Goal: Task Accomplishment & Management: Complete application form

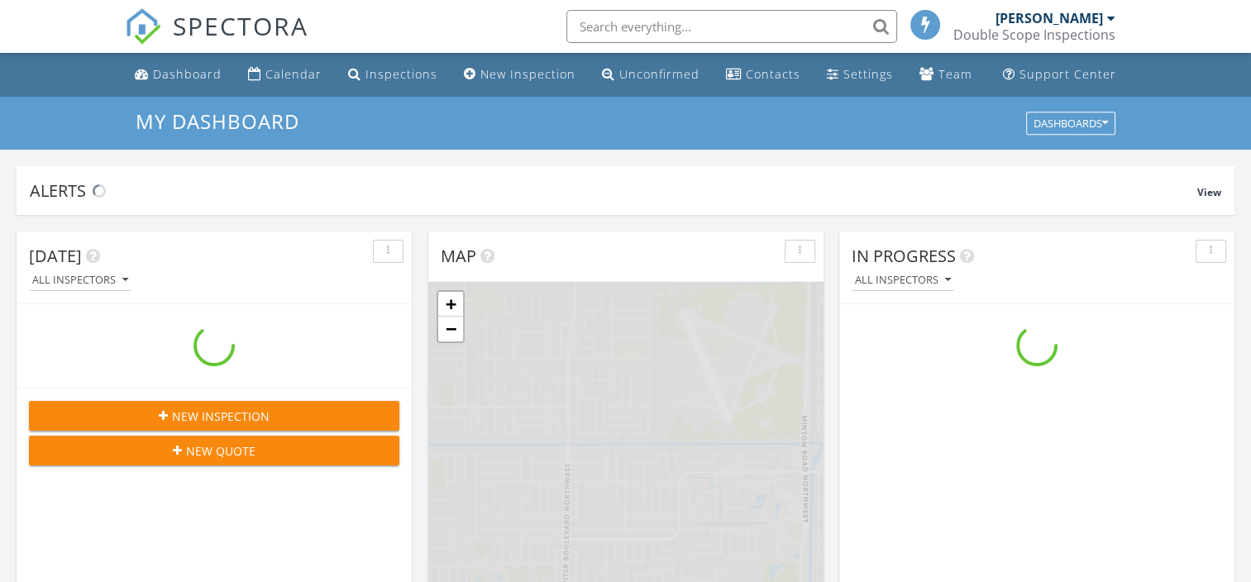
scroll to position [1530, 1276]
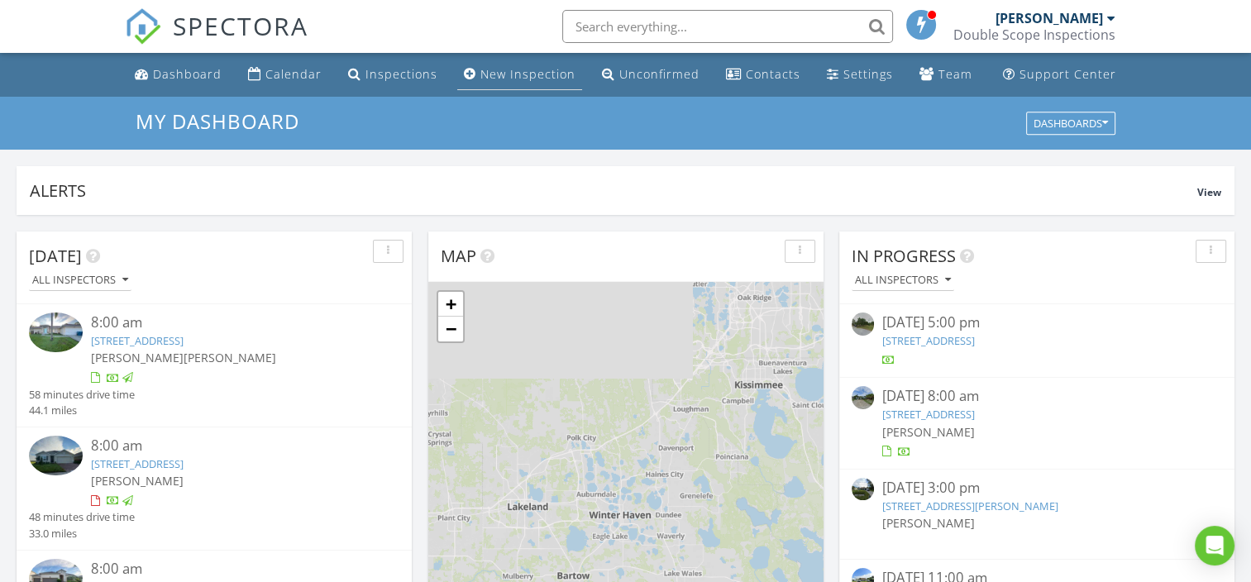
drag, startPoint x: 518, startPoint y: 66, endPoint x: 548, endPoint y: 88, distance: 37.2
click at [518, 66] on div "New Inspection" at bounding box center [527, 74] width 95 height 16
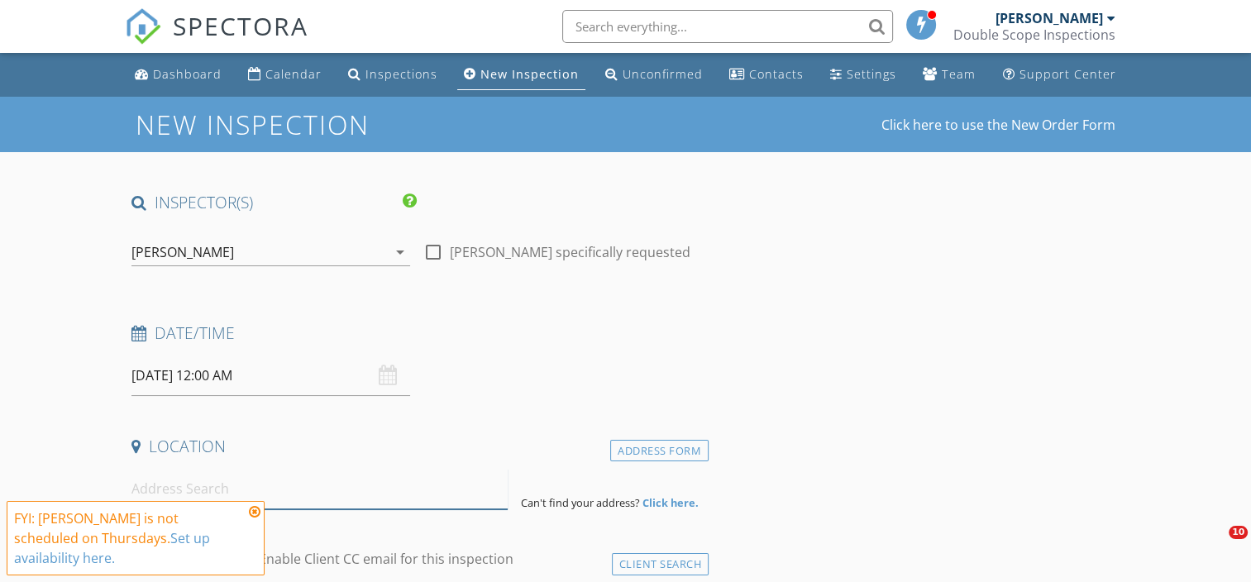
click at [273, 489] on input at bounding box center [319, 489] width 376 height 41
paste input "2222 Meridian Avenue"
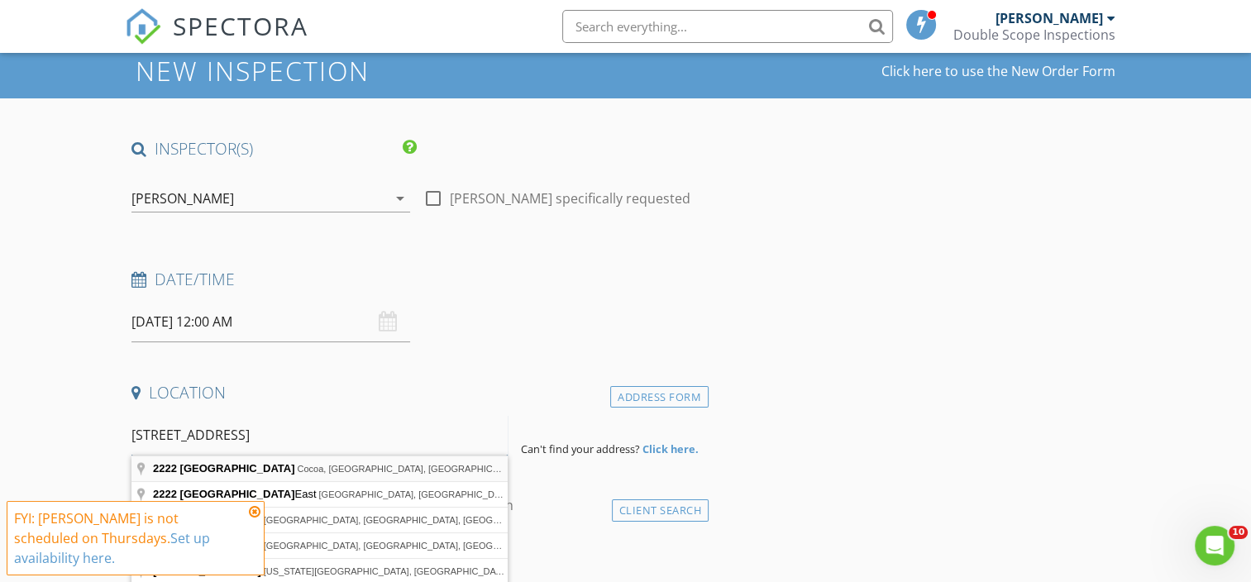
scroll to position [83, 0]
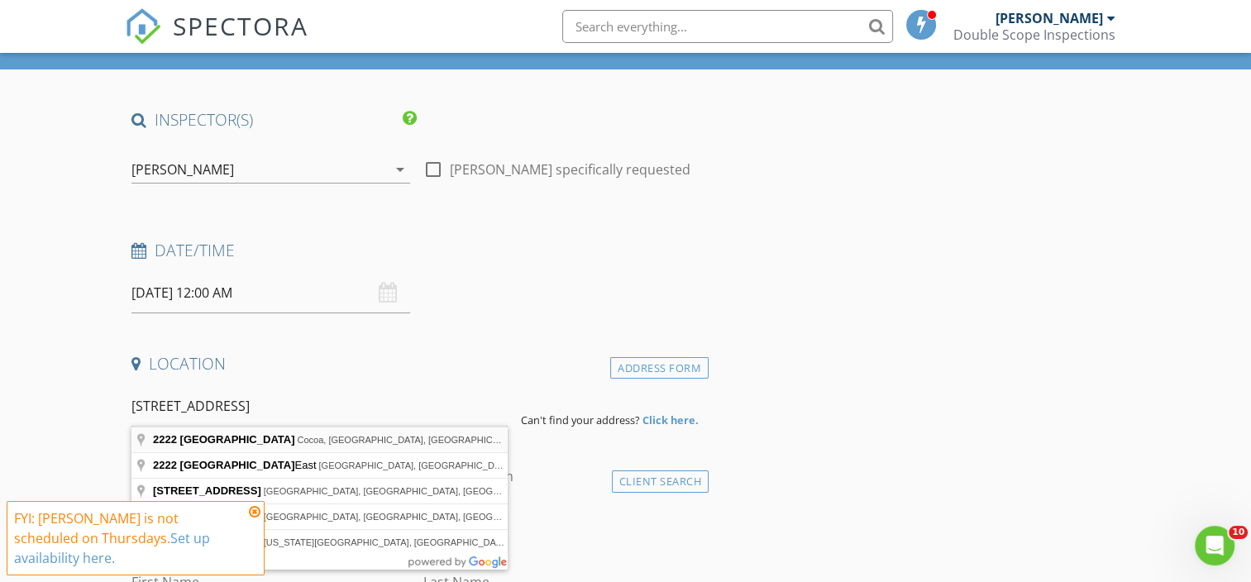
type input "2222 Meridian Avenue, Cocoa, FL, USA"
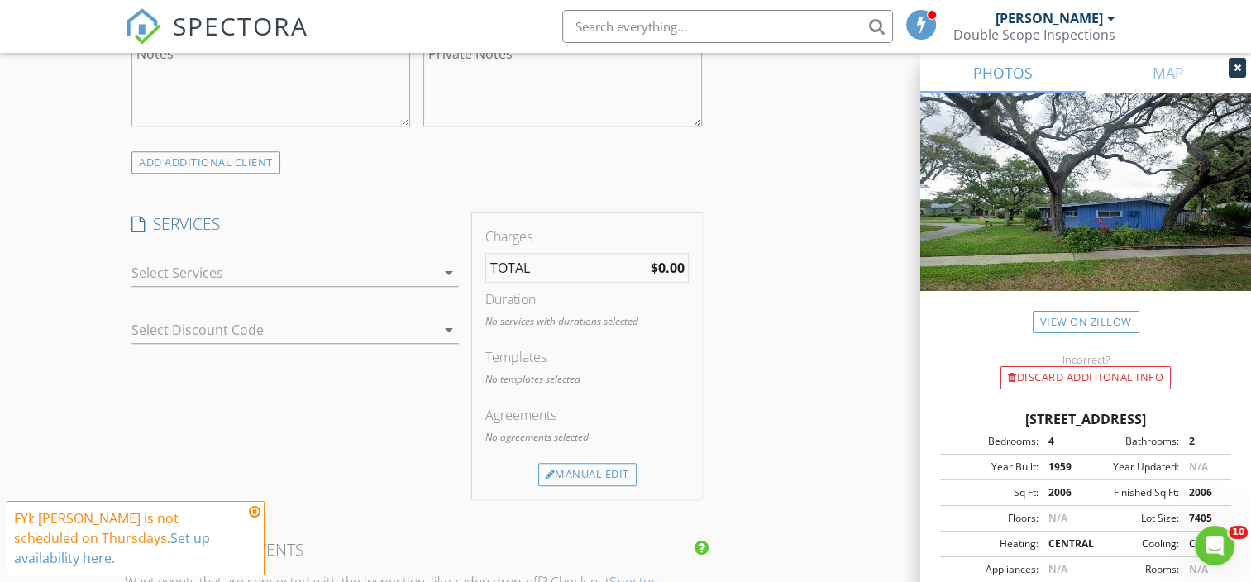
scroll to position [1240, 0]
click at [370, 270] on div at bounding box center [283, 272] width 304 height 26
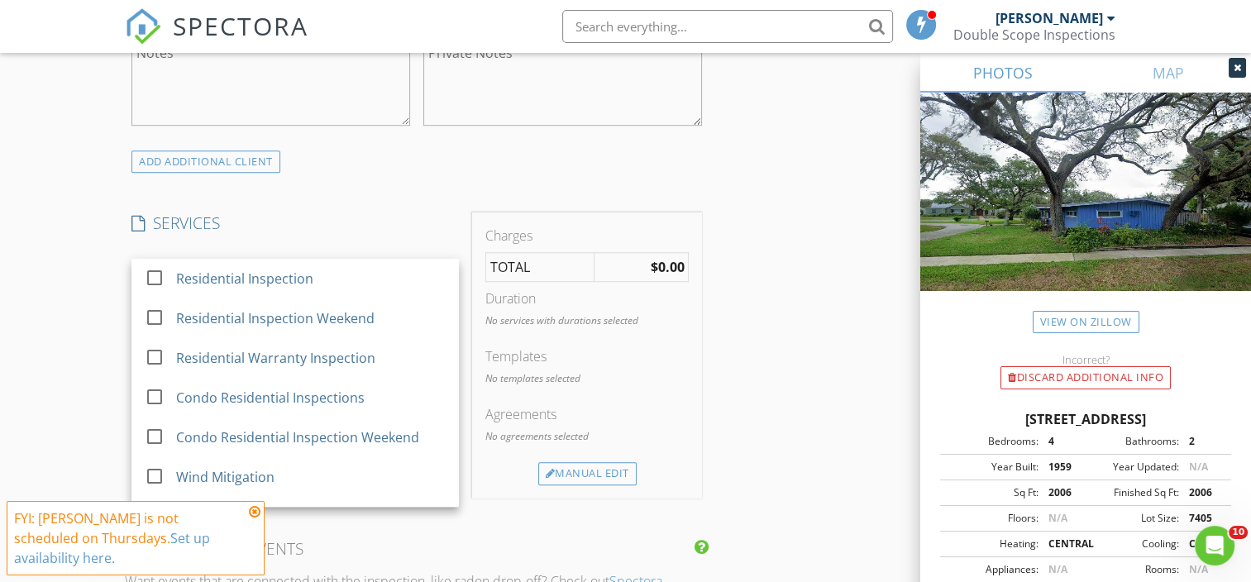
click at [370, 270] on div "Residential Inspection" at bounding box center [312, 278] width 270 height 33
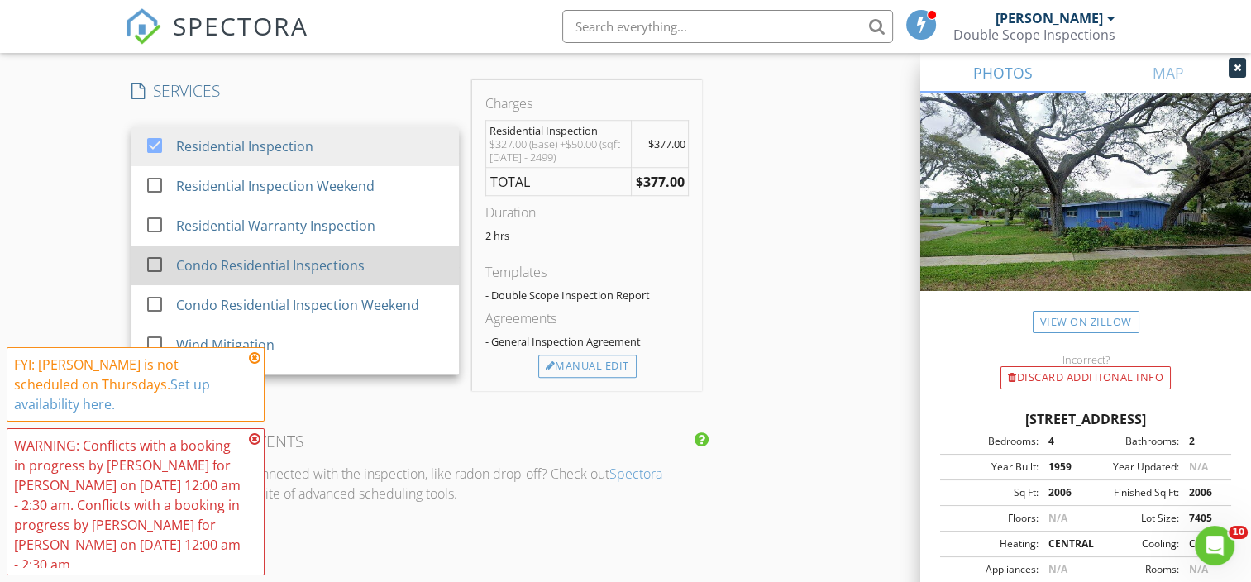
scroll to position [1488, 0]
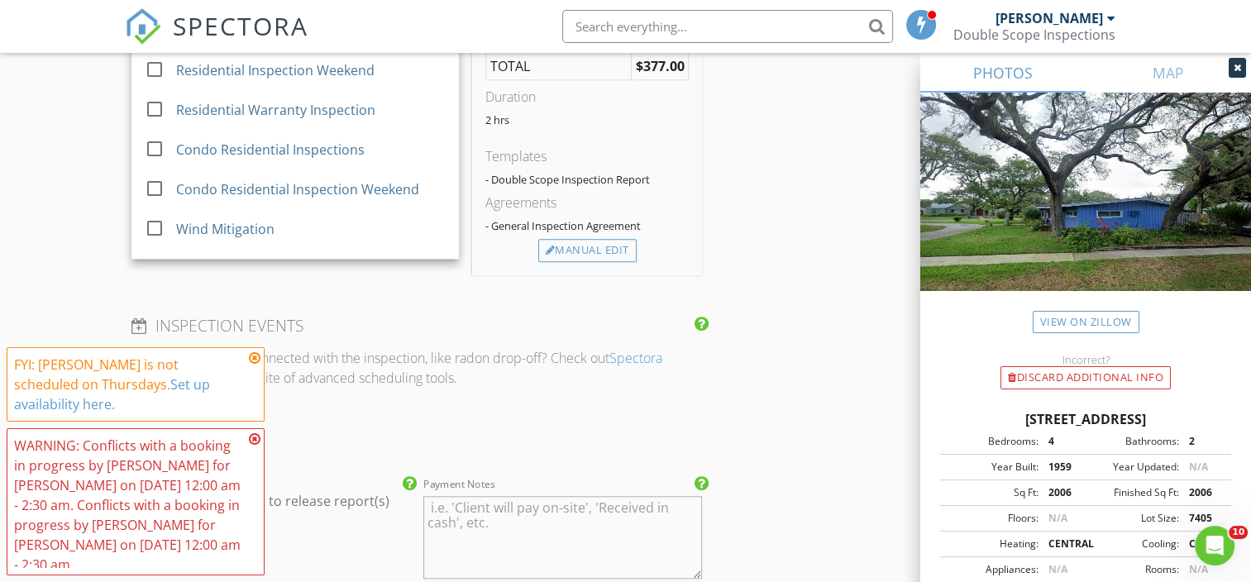
click at [93, 161] on div "New Inspection Click here to use the New Order Form INSPECTOR(S) check_box Mark…" at bounding box center [625, 186] width 1251 height 3155
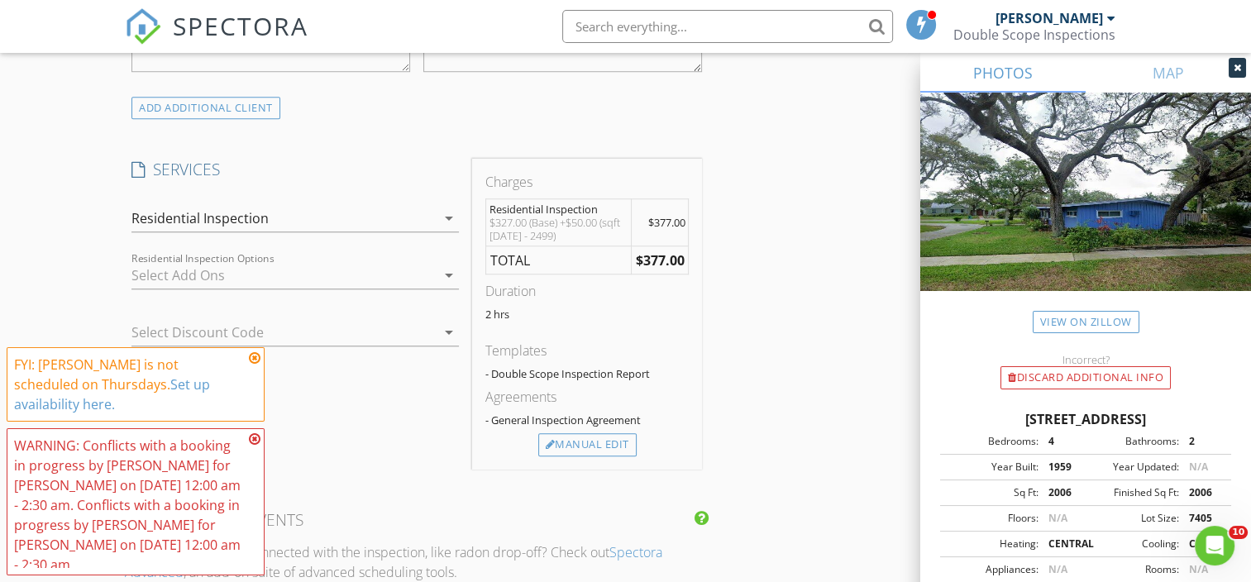
scroll to position [1323, 0]
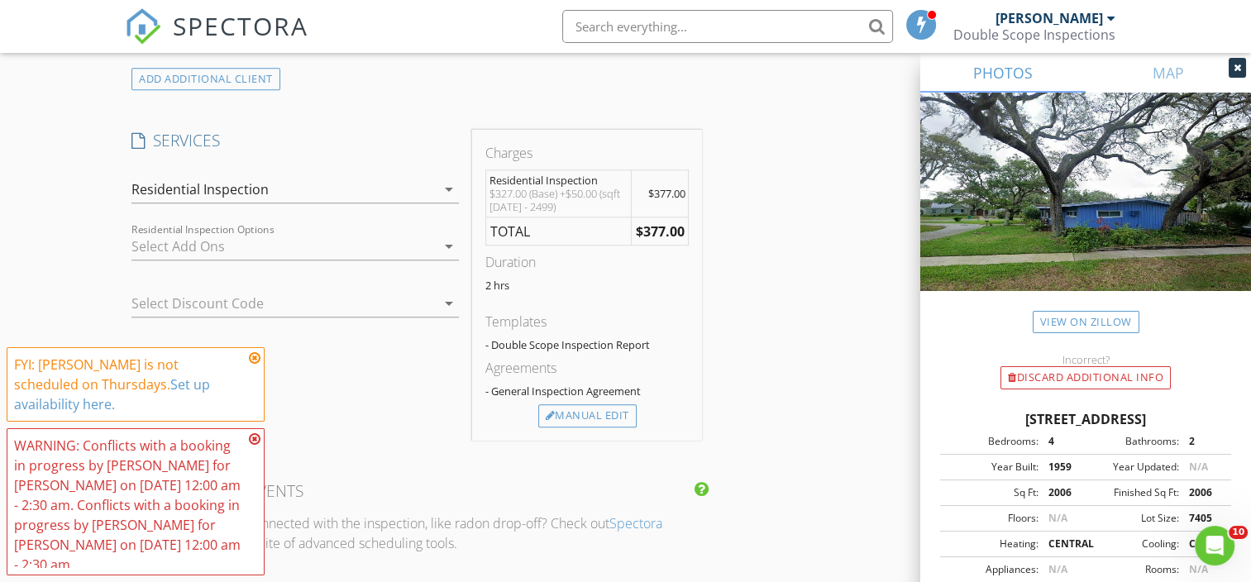
click at [304, 241] on div at bounding box center [283, 246] width 304 height 26
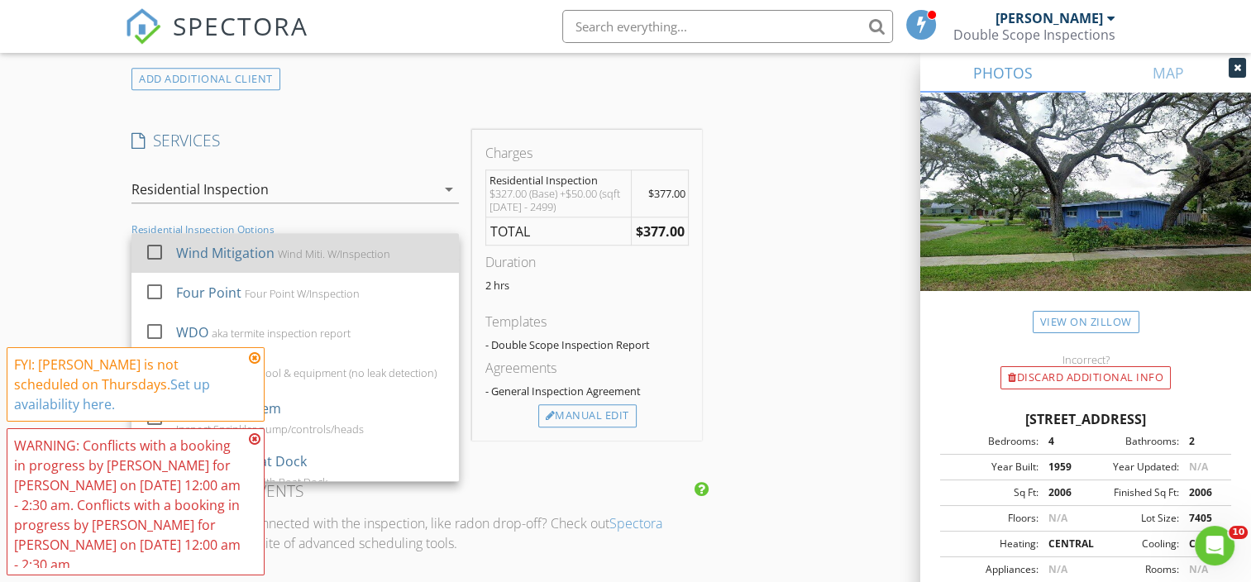
click at [303, 247] on div "Wind Miti. W/Inspection" at bounding box center [335, 253] width 112 height 13
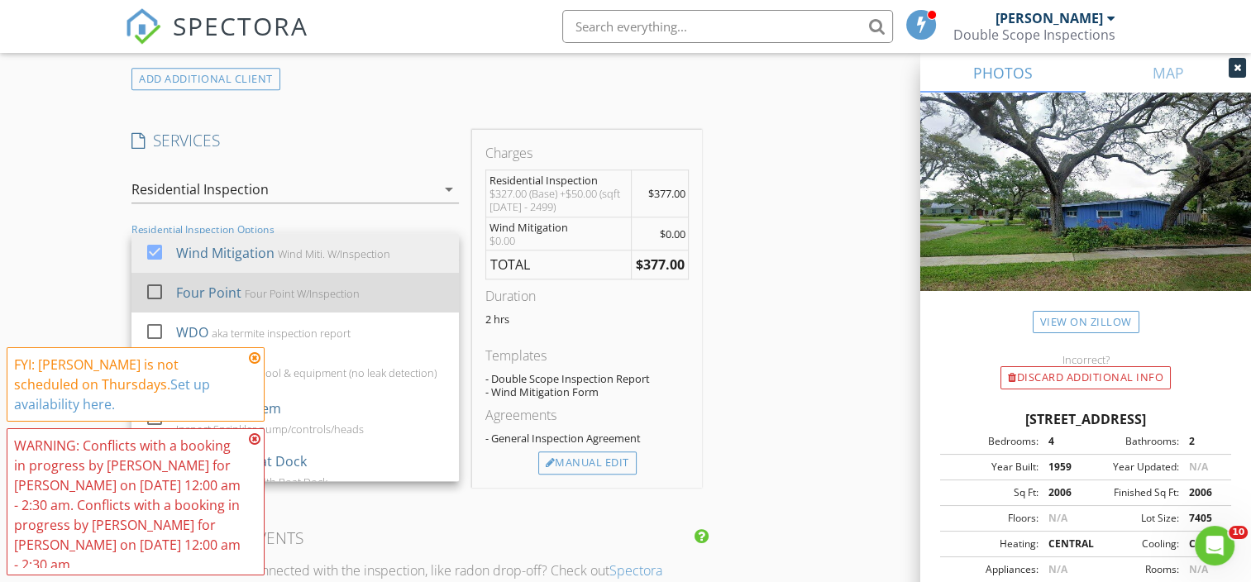
click at [304, 293] on div "Four Point W/Inspection" at bounding box center [303, 293] width 115 height 13
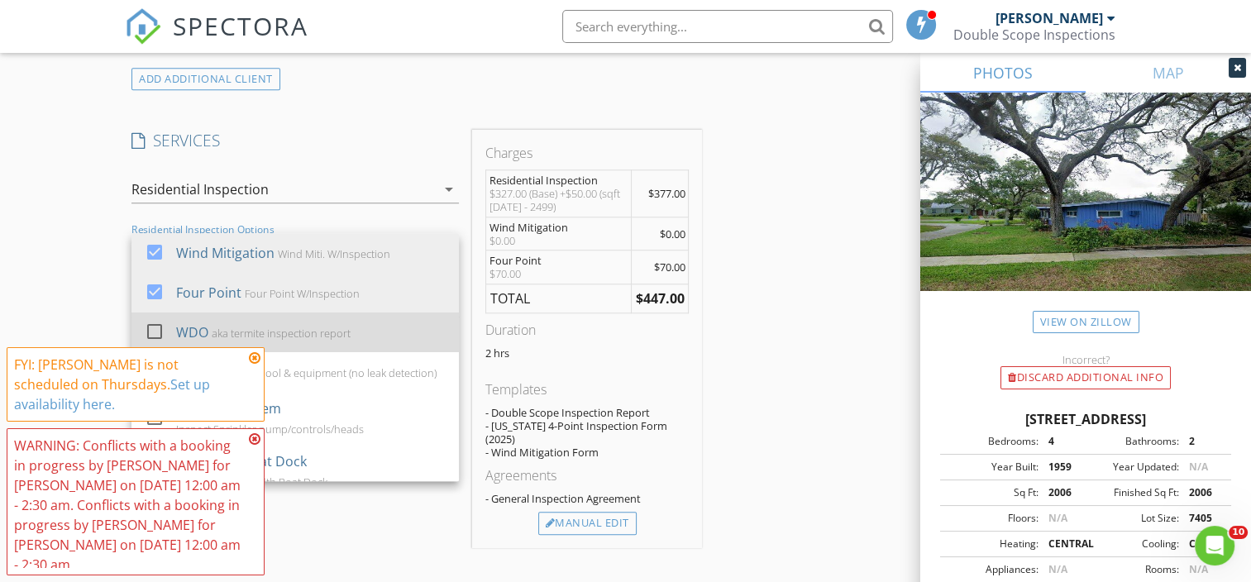
click at [303, 323] on div "WDO aka termite inspection report" at bounding box center [312, 332] width 270 height 33
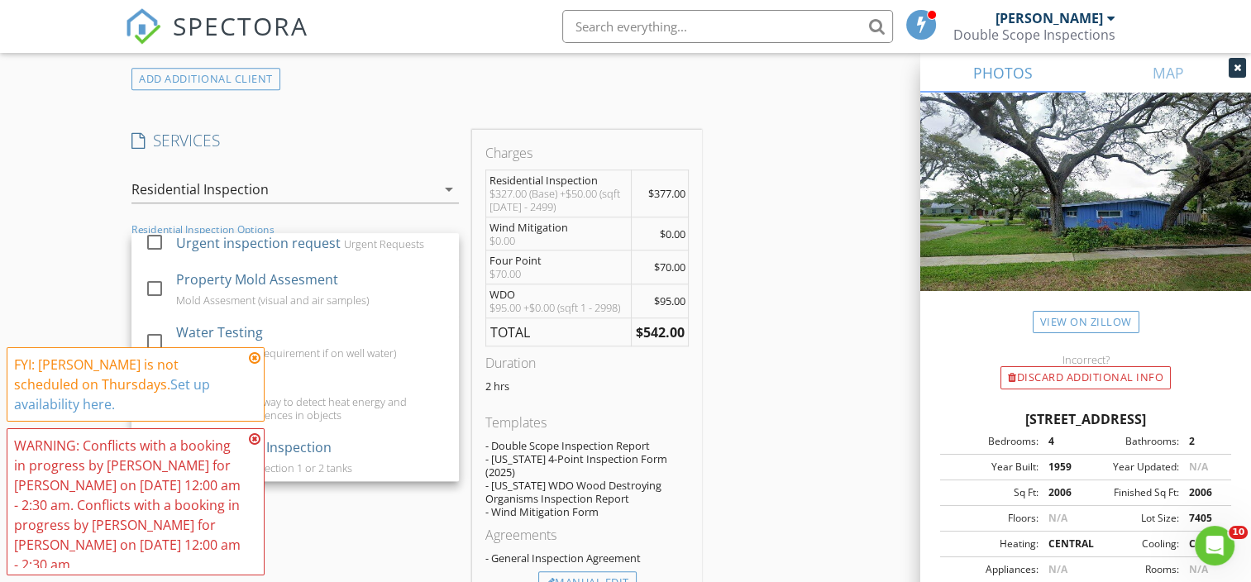
scroll to position [593, 0]
click at [255, 365] on icon at bounding box center [255, 357] width 12 height 13
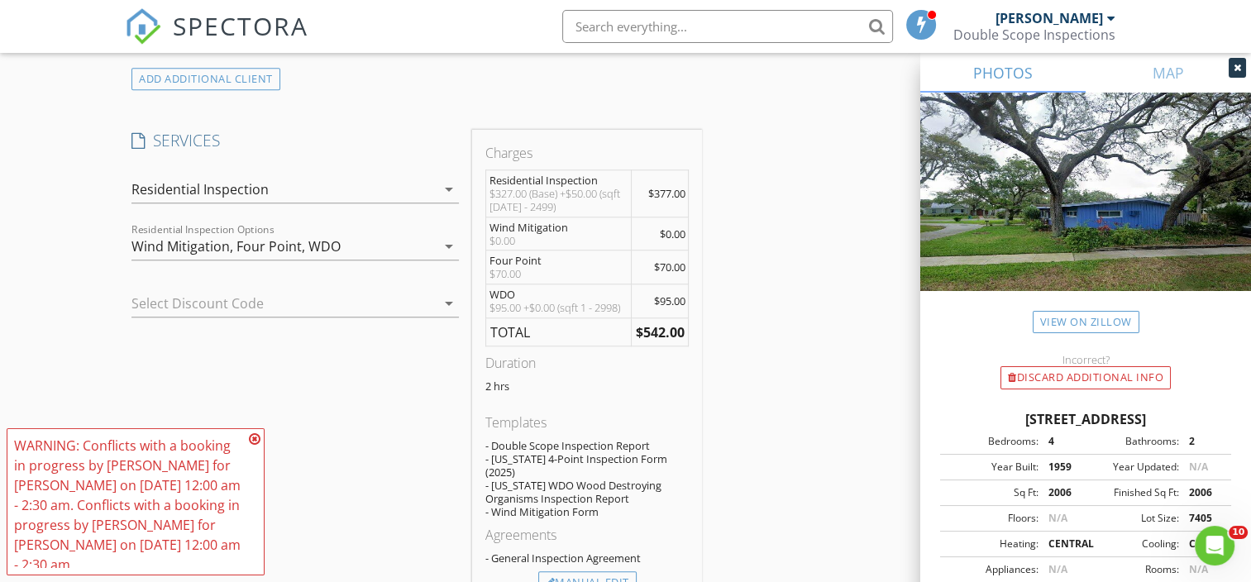
click at [252, 435] on icon at bounding box center [255, 438] width 12 height 13
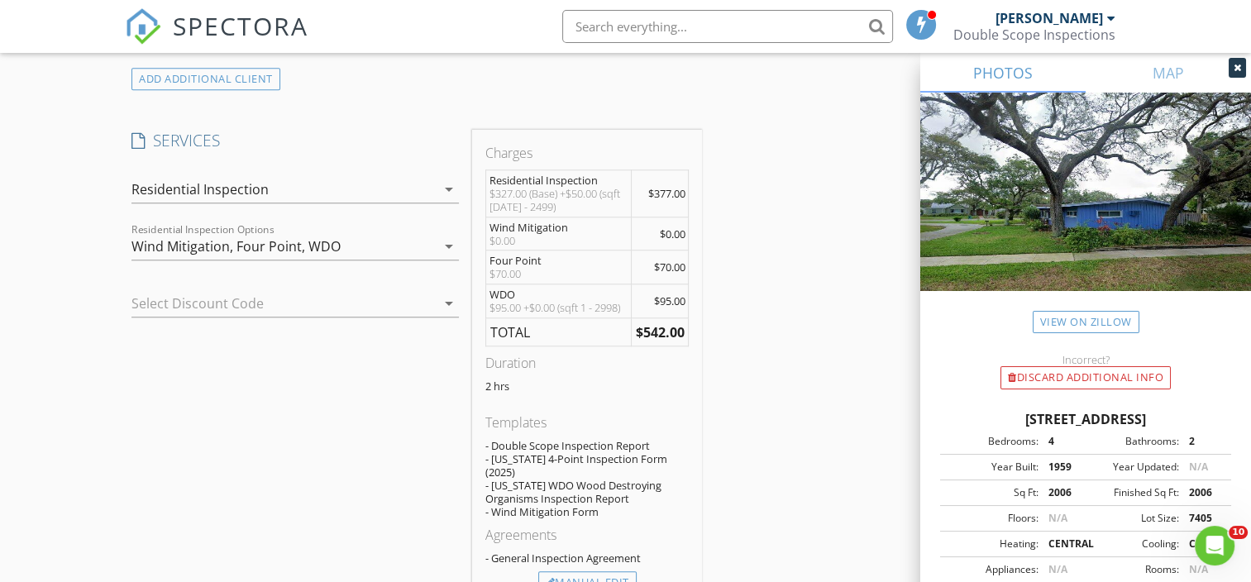
click at [387, 252] on div "Wind Mitigation, Four Point, WDO" at bounding box center [283, 246] width 304 height 26
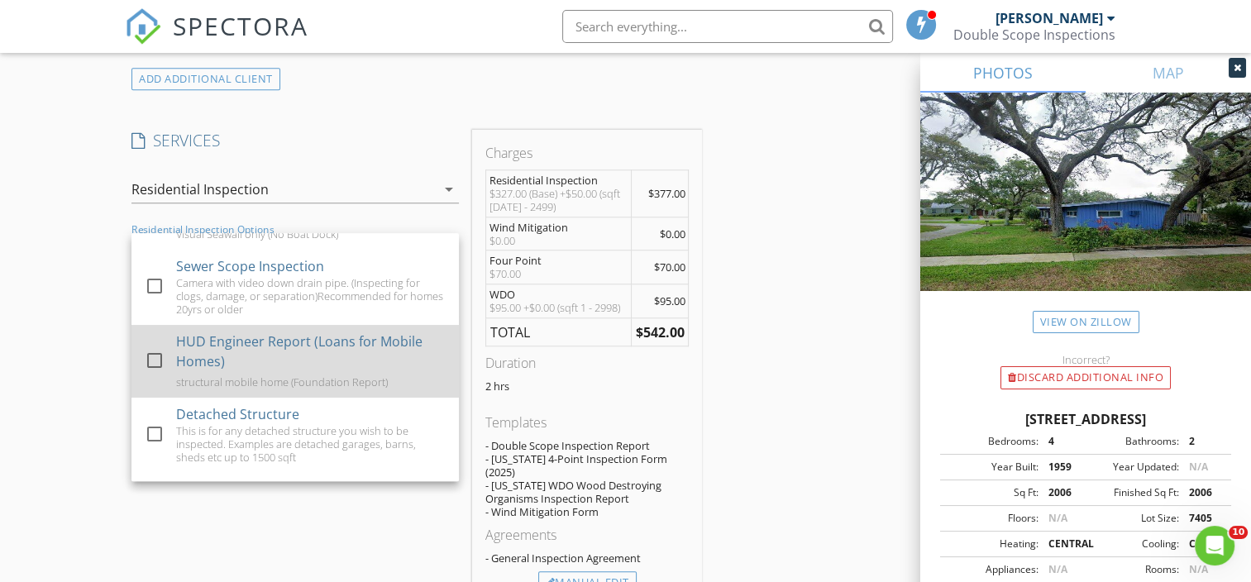
scroll to position [262, 0]
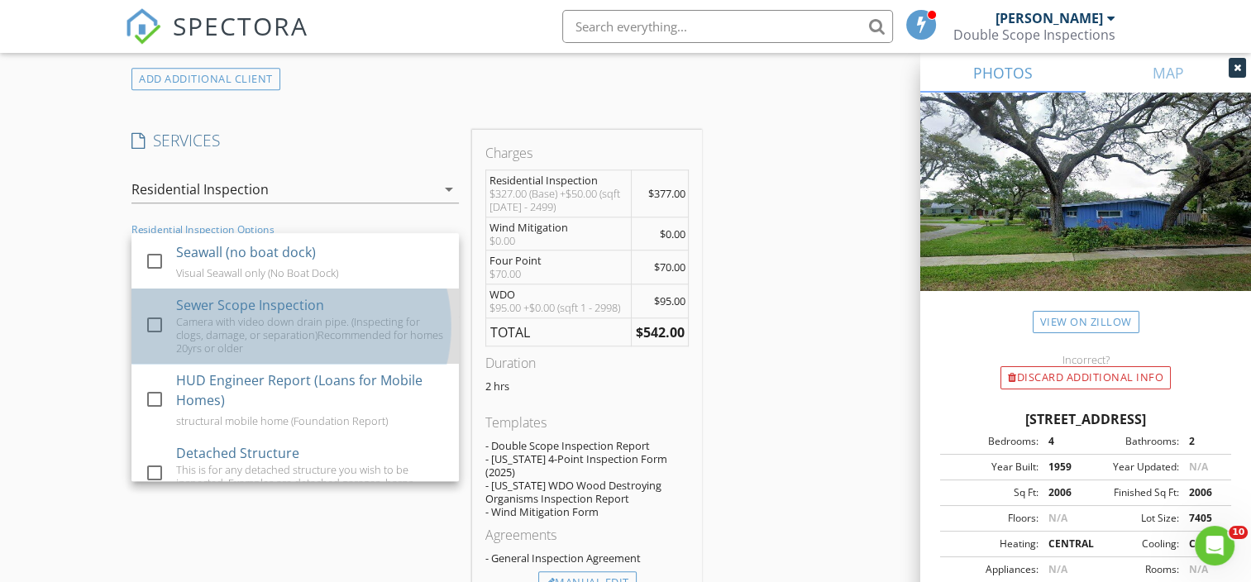
click at [374, 329] on div "Camera with video down drain pipe. (Inspecting for clogs, damage, or separation…" at bounding box center [312, 335] width 270 height 40
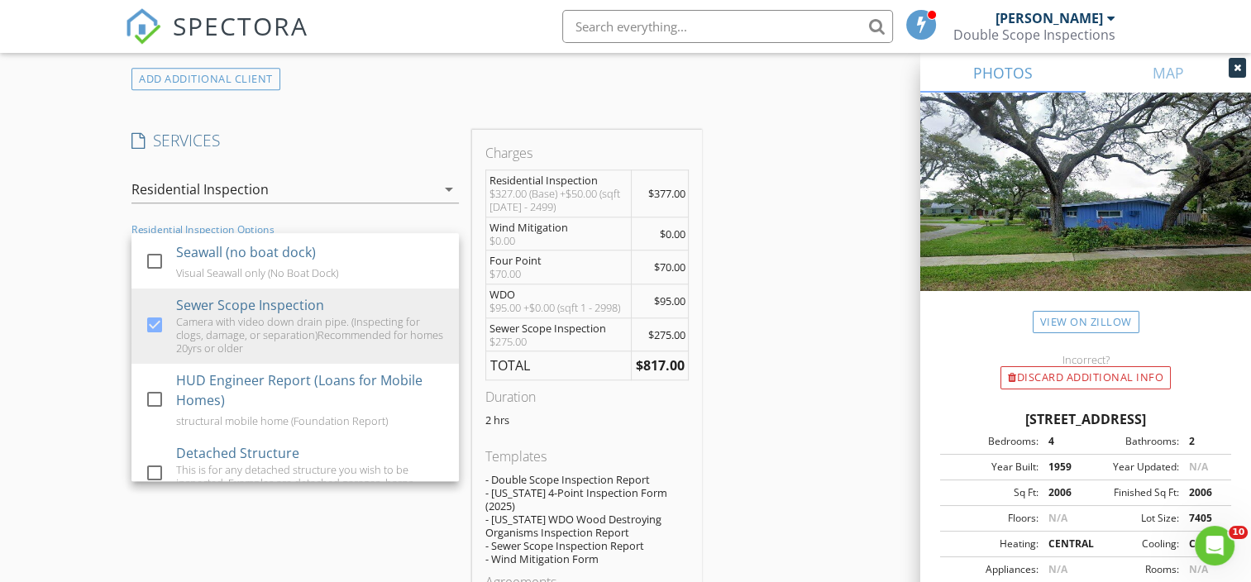
click at [823, 333] on div "INSPECTOR(S) check_box Mark Watson PRIMARY check_box_outline_blank William Wats…" at bounding box center [625, 486] width 1000 height 3234
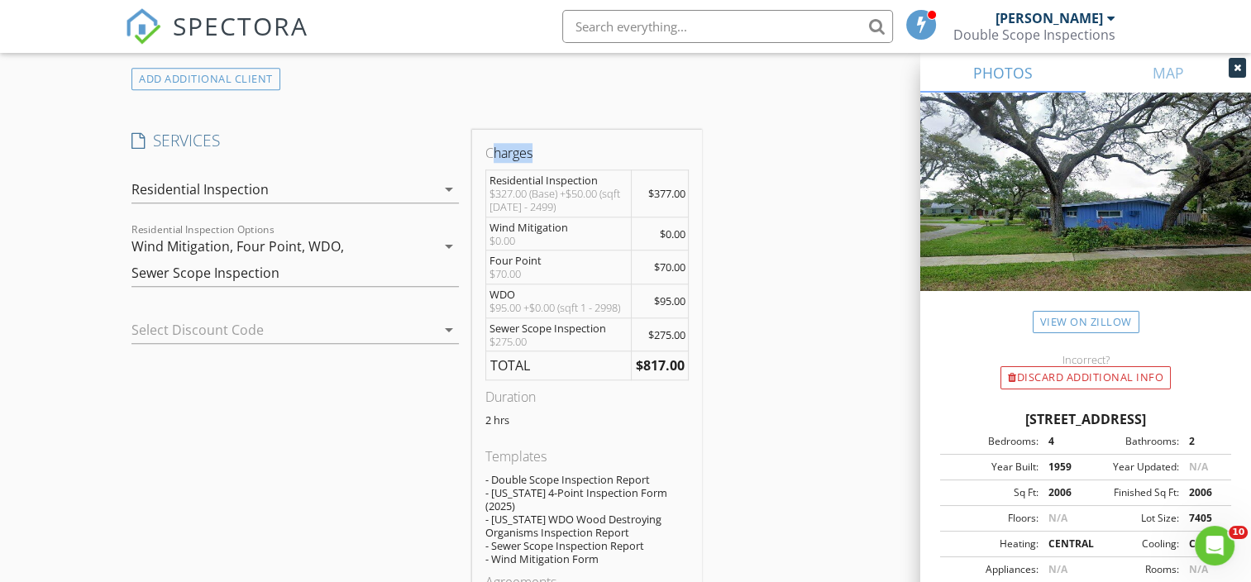
drag, startPoint x: 479, startPoint y: 145, endPoint x: 701, endPoint y: 360, distance: 308.7
click at [701, 360] on div "Charges Residential Inspection $327.00 (Base) +$50.00 (sqft 1999 - 2499) $377.0…" at bounding box center [587, 392] width 230 height 525
copy div "Charges"
click at [328, 258] on div "Wind Mitigation, Four Point, WDO, Sewer Scope Inspection" at bounding box center [283, 259] width 304 height 53
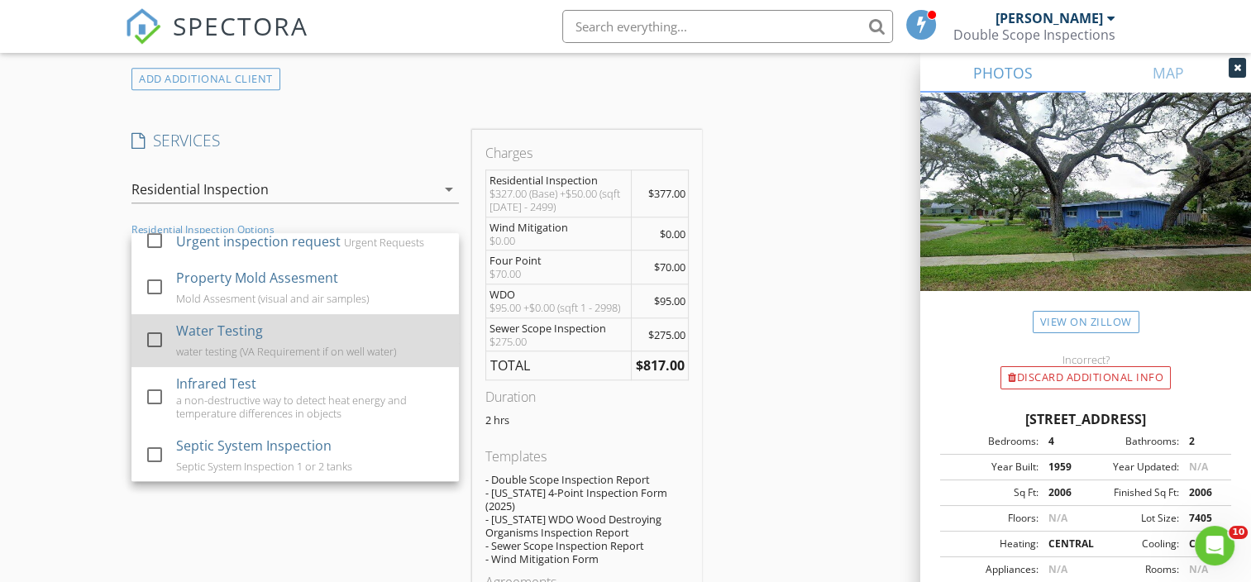
scroll to position [593, 0]
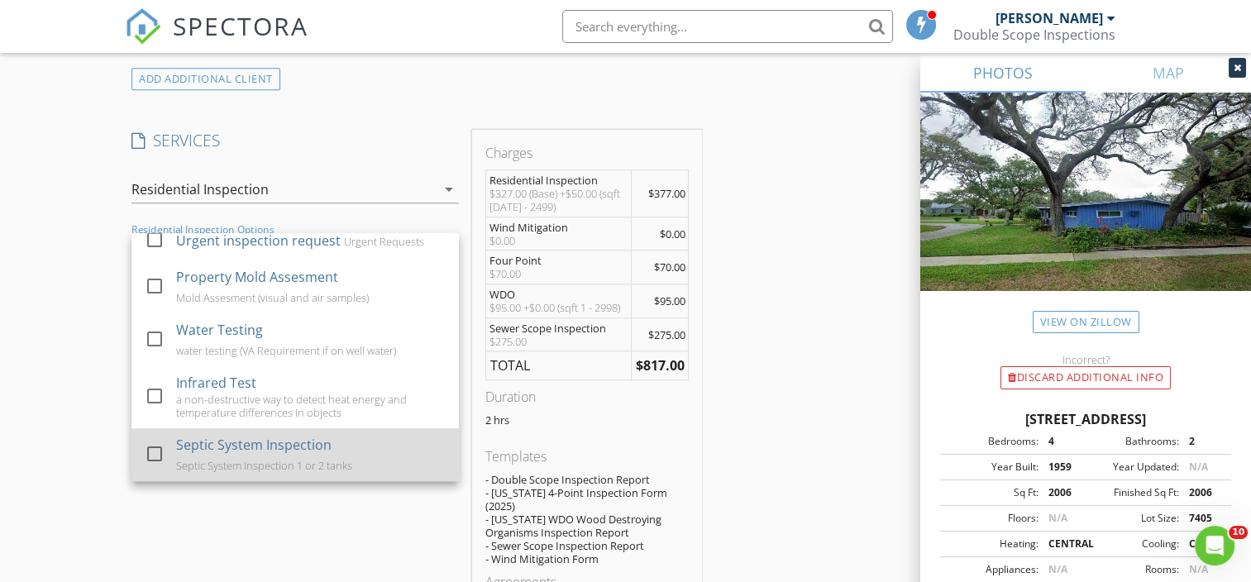
click at [356, 448] on div "Septic System Inspection Septic System Inspection 1 or 2 tanks" at bounding box center [312, 454] width 270 height 53
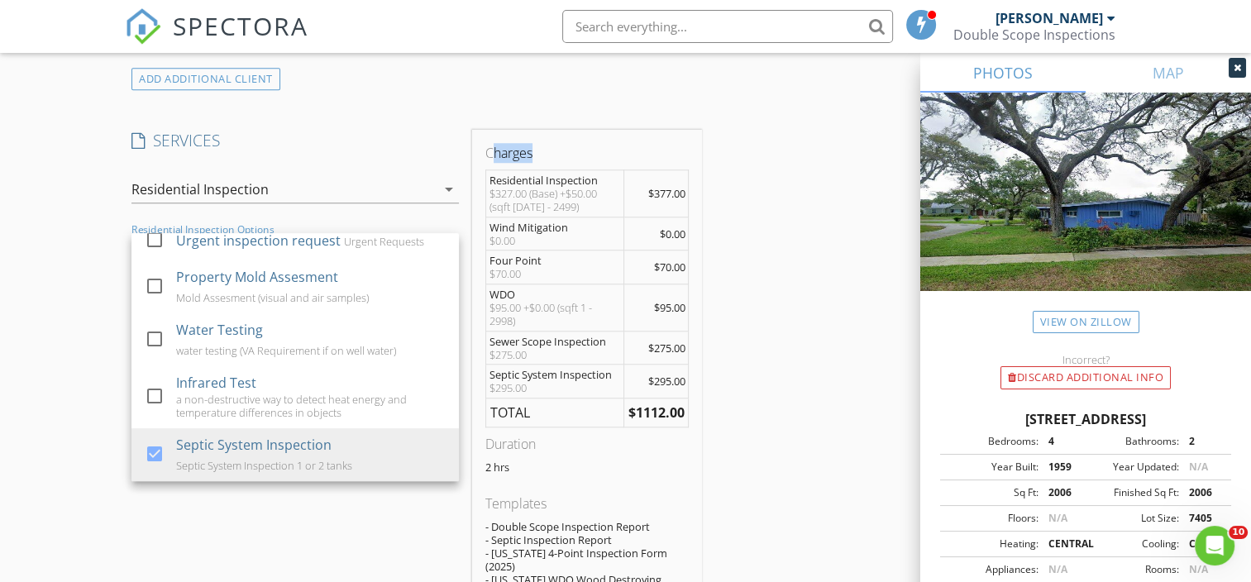
drag, startPoint x: 513, startPoint y: 162, endPoint x: 715, endPoint y: 384, distance: 299.6
click at [715, 384] on div "INSPECTOR(S) check_box Mark Watson PRIMARY check_box_outline_blank William Wats…" at bounding box center [625, 516] width 1000 height 3294
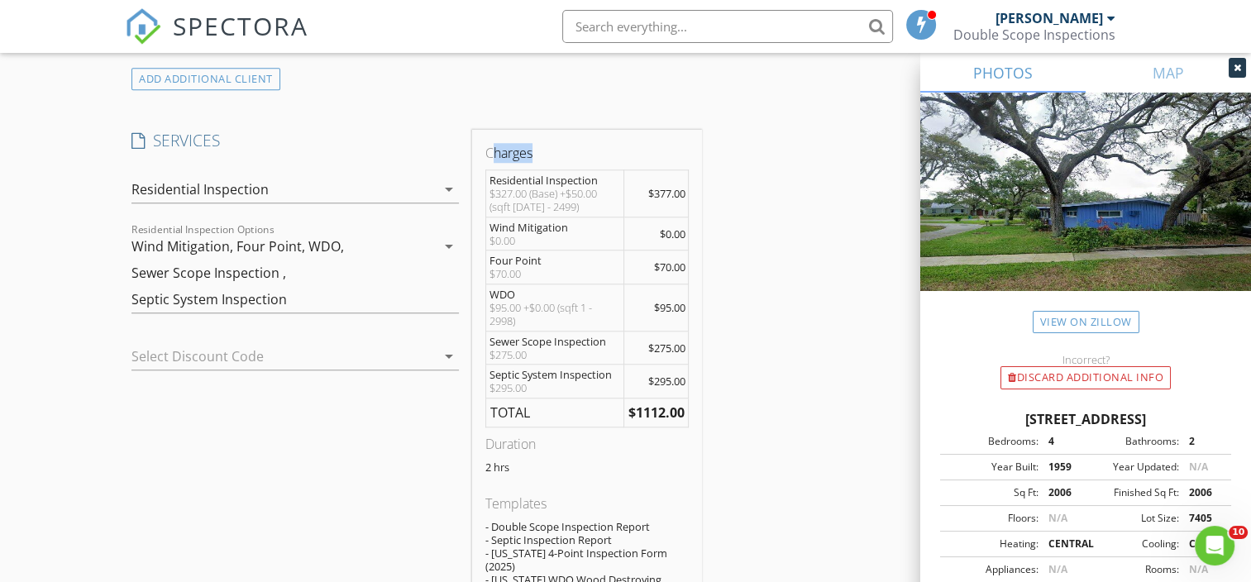
copy div "Charges"
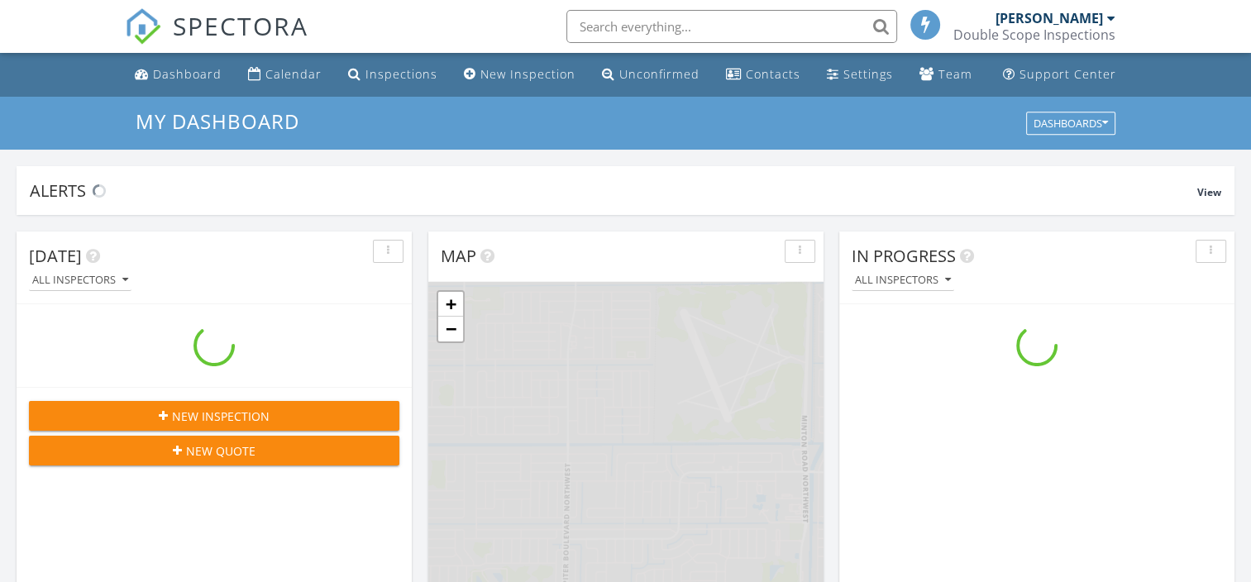
scroll to position [1530, 1276]
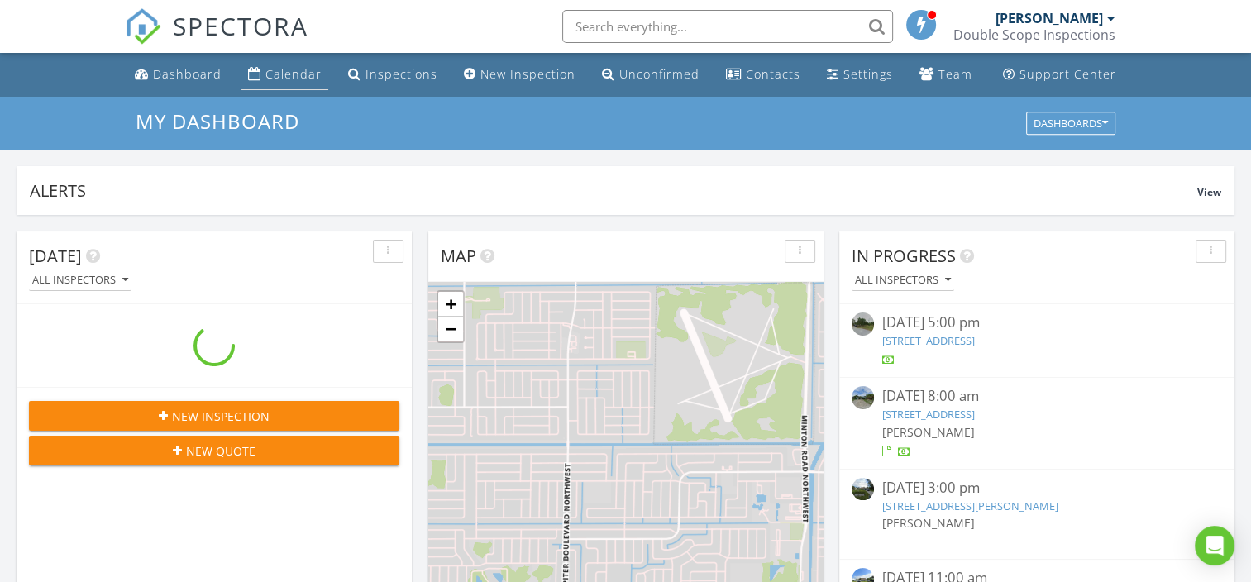
click at [317, 83] on link "Calendar" at bounding box center [284, 75] width 87 height 31
